Goal: Task Accomplishment & Management: Complete application form

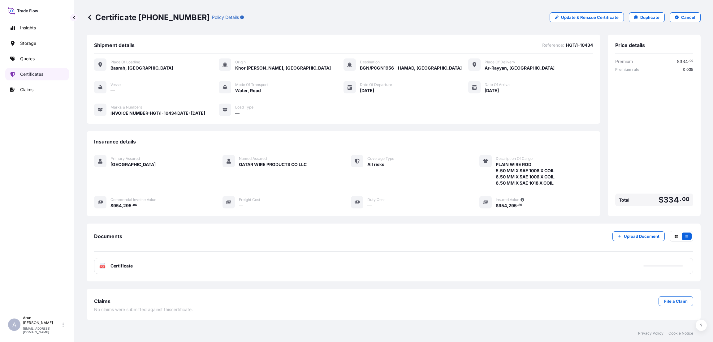
click at [36, 71] on link "Certificates" at bounding box center [37, 74] width 64 height 12
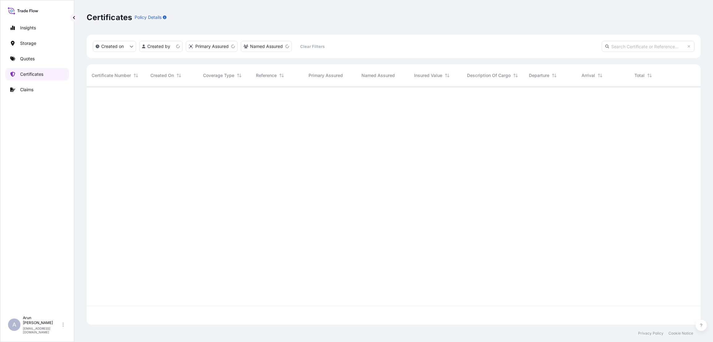
scroll to position [234, 607]
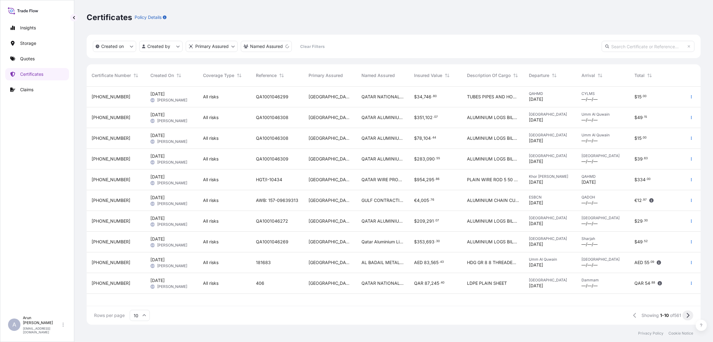
click at [684, 316] on button at bounding box center [687, 316] width 11 height 10
click at [325, 101] on div "[GEOGRAPHIC_DATA]" at bounding box center [329, 97] width 53 height 21
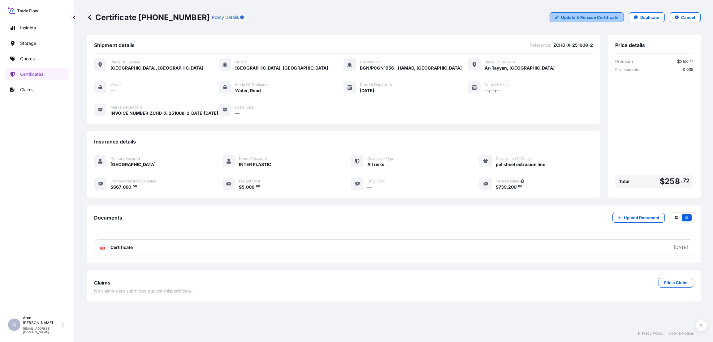
click at [599, 18] on p "Update & Reissue Certificate" at bounding box center [590, 17] width 58 height 6
select select "Road / [GEOGRAPHIC_DATA]"
select select "Water"
select select "Road / [GEOGRAPHIC_DATA]"
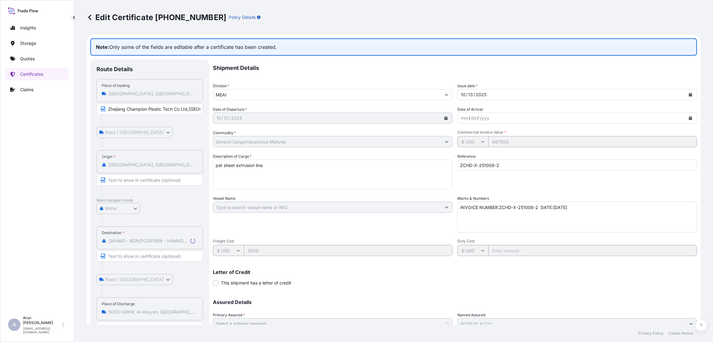
select select "31613"
click at [247, 119] on div "[DATE]" at bounding box center [327, 118] width 228 height 11
click at [249, 116] on div "[DATE]" at bounding box center [327, 118] width 228 height 11
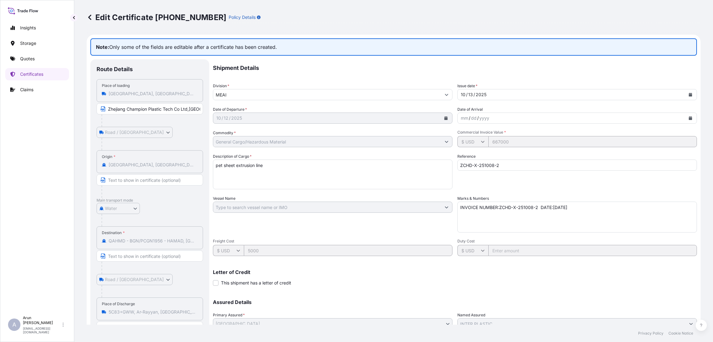
click at [249, 116] on div "[DATE]" at bounding box center [327, 118] width 228 height 11
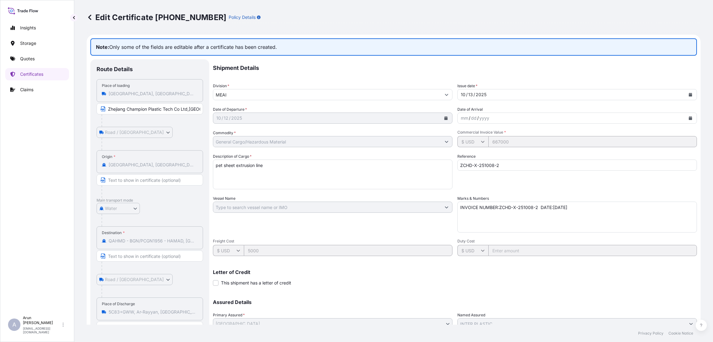
click at [249, 116] on div "[DATE]" at bounding box center [327, 118] width 228 height 11
click at [197, 108] on input "Zhejiang Champion Plastic Tech Co Ltd,[GEOGRAPHIC_DATA], [GEOGRAPHIC_DATA], [GE…" at bounding box center [150, 108] width 106 height 11
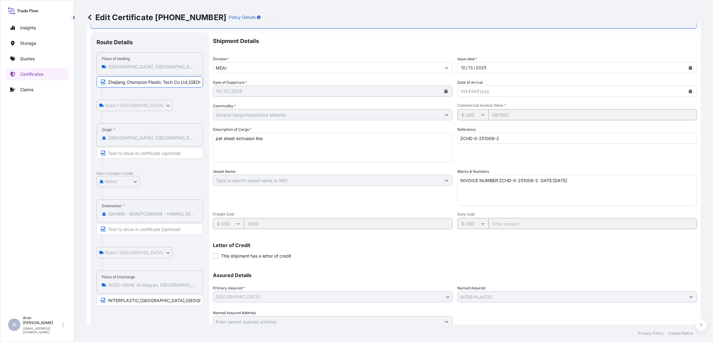
scroll to position [50, 0]
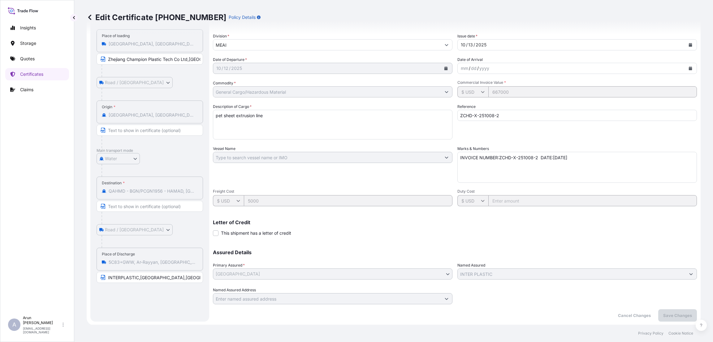
click at [409, 149] on div "Vessel Name" at bounding box center [332, 164] width 239 height 37
click at [512, 111] on input "ZCHD-X-251008-2" at bounding box center [576, 115] width 239 height 11
click at [350, 125] on textarea "pet sheet extrusion line" at bounding box center [332, 125] width 239 height 30
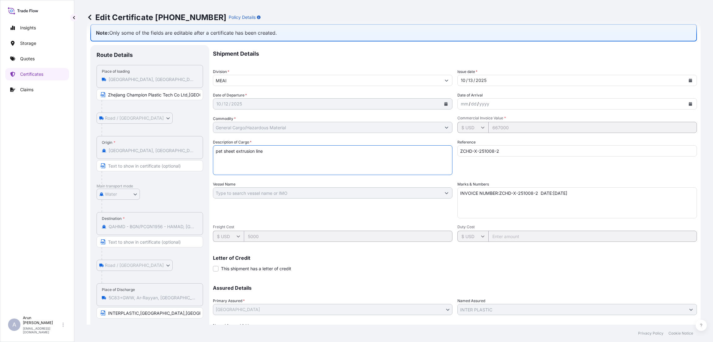
scroll to position [0, 0]
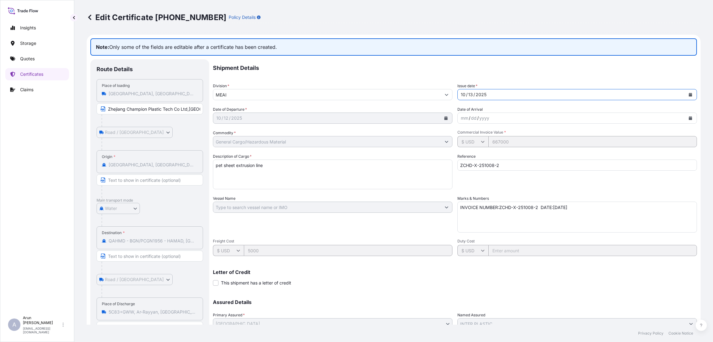
click at [502, 90] on div "[DATE]" at bounding box center [572, 94] width 228 height 11
click at [689, 94] on icon "Calendar" at bounding box center [690, 95] width 3 height 4
click at [294, 115] on div "[DATE]" at bounding box center [327, 118] width 228 height 11
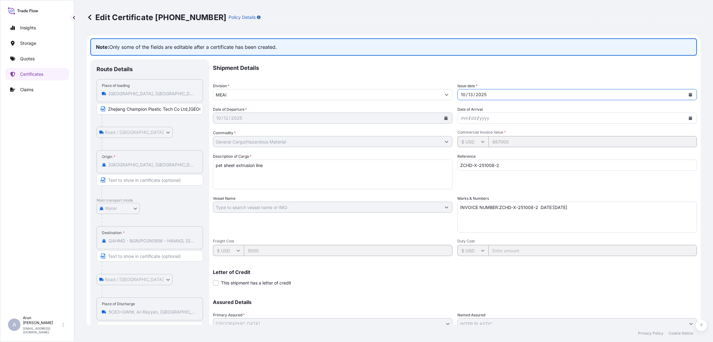
click at [294, 115] on div "[DATE]" at bounding box center [327, 118] width 228 height 11
click at [257, 118] on div "[DATE]" at bounding box center [327, 118] width 228 height 11
